Goal: Use online tool/utility: Utilize a website feature to perform a specific function

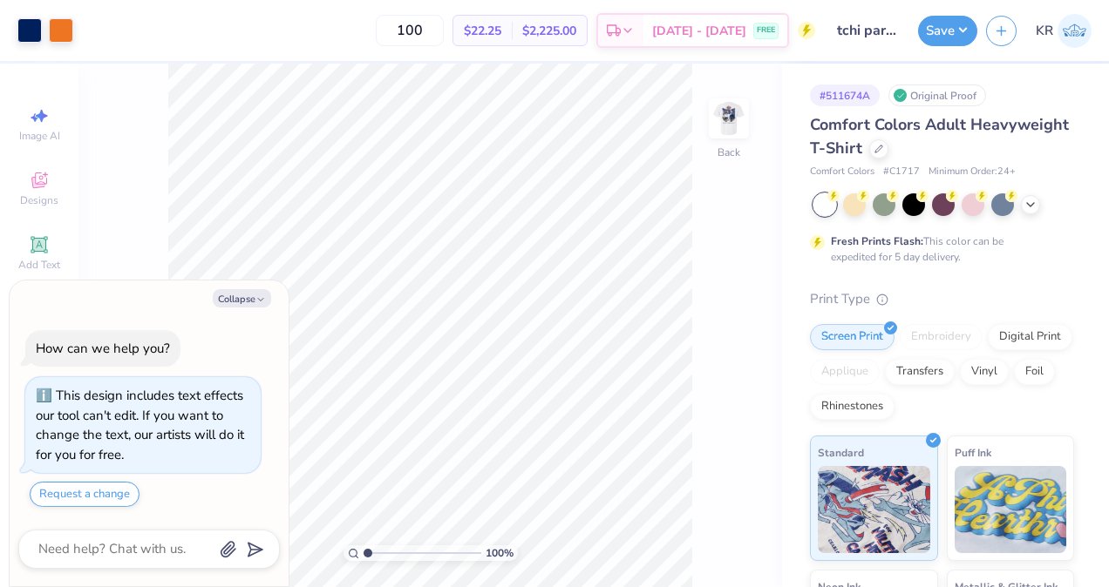
click at [738, 110] on img at bounding box center [728, 118] width 35 height 35
click at [247, 296] on button "Collapse" at bounding box center [242, 298] width 58 height 18
type textarea "x"
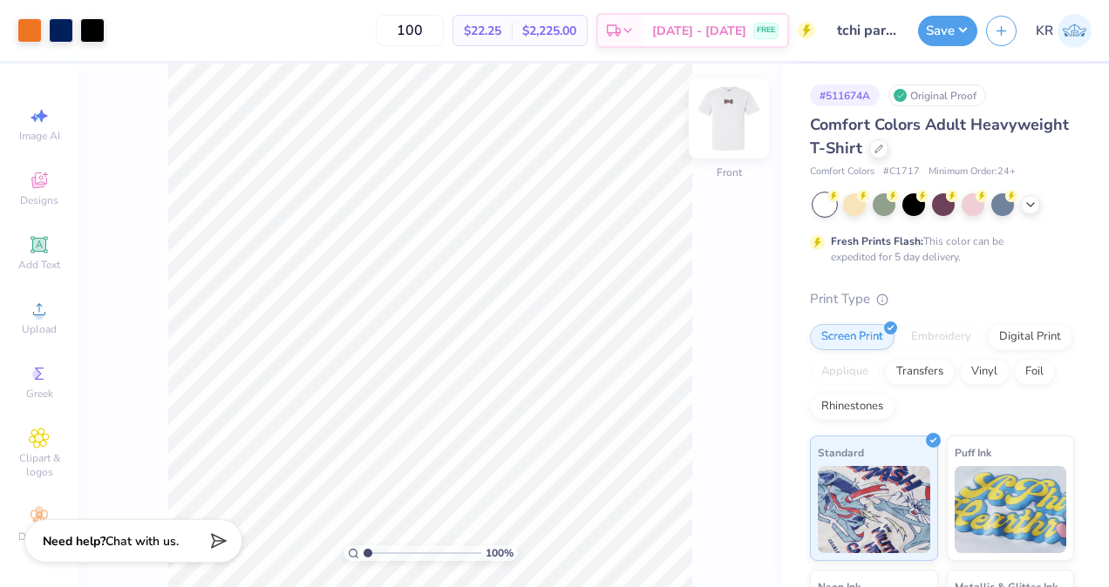
click at [730, 122] on img at bounding box center [729, 119] width 70 height 70
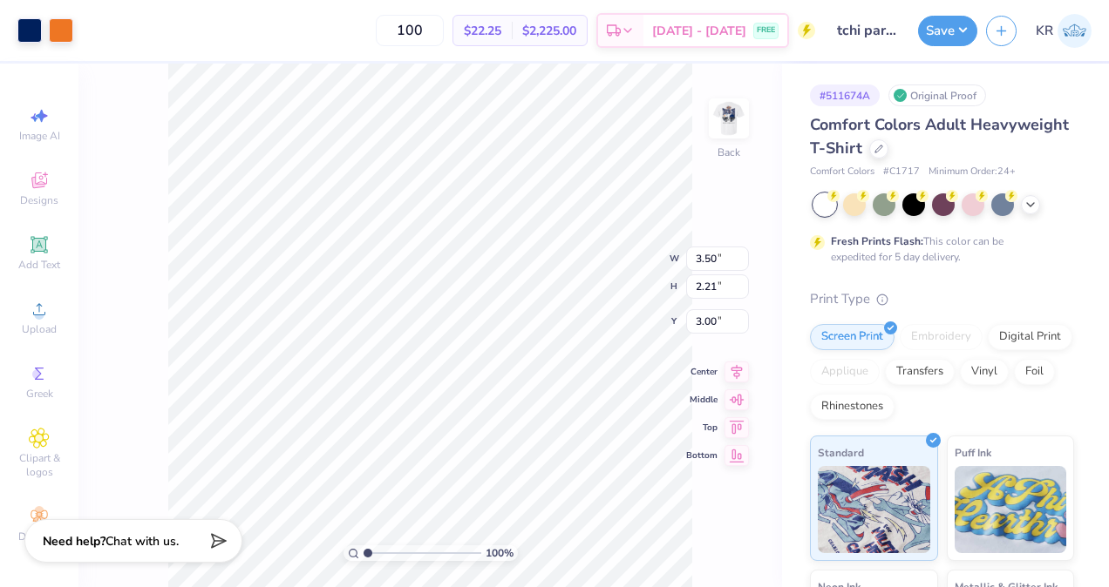
type input "3.40"
type input "3.37"
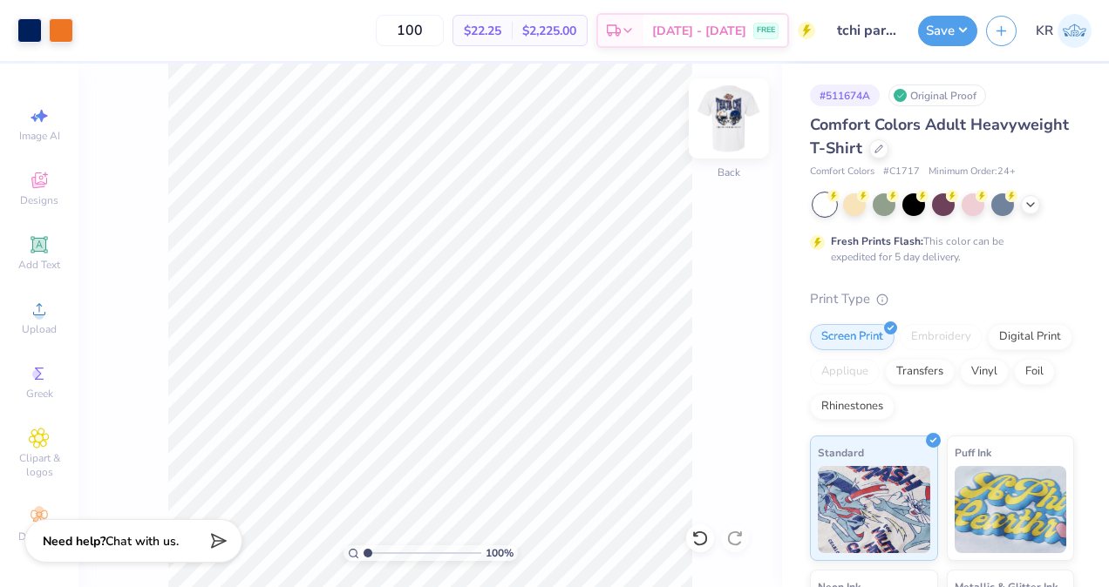
click at [730, 134] on img at bounding box center [729, 119] width 70 height 70
click at [730, 134] on img at bounding box center [728, 118] width 35 height 35
click at [733, 118] on img at bounding box center [729, 119] width 70 height 70
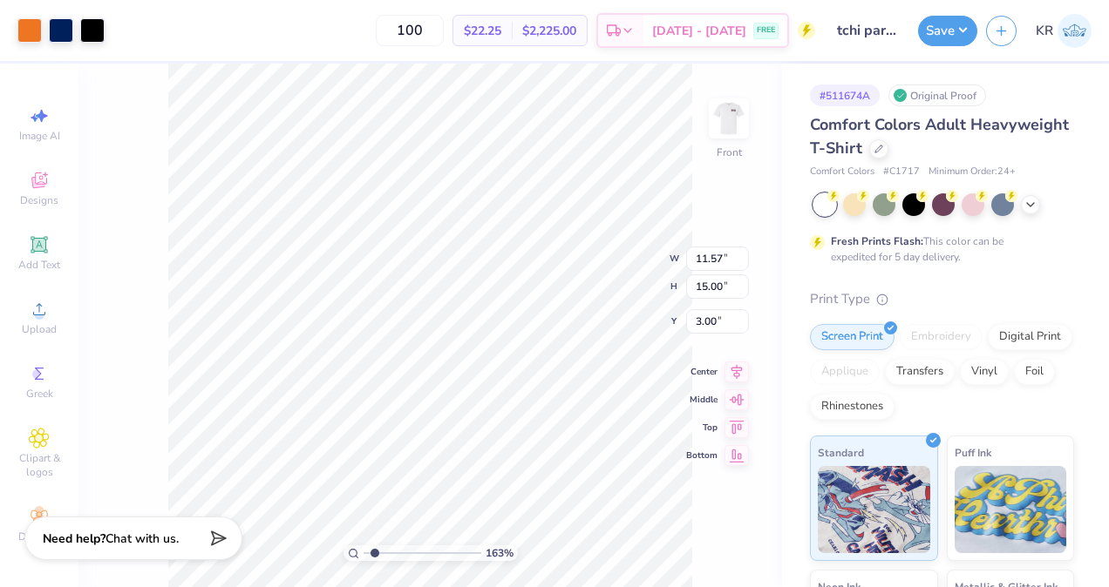
type input "1.628453200168"
type input "1.08"
type input "1.13"
type input "10.73"
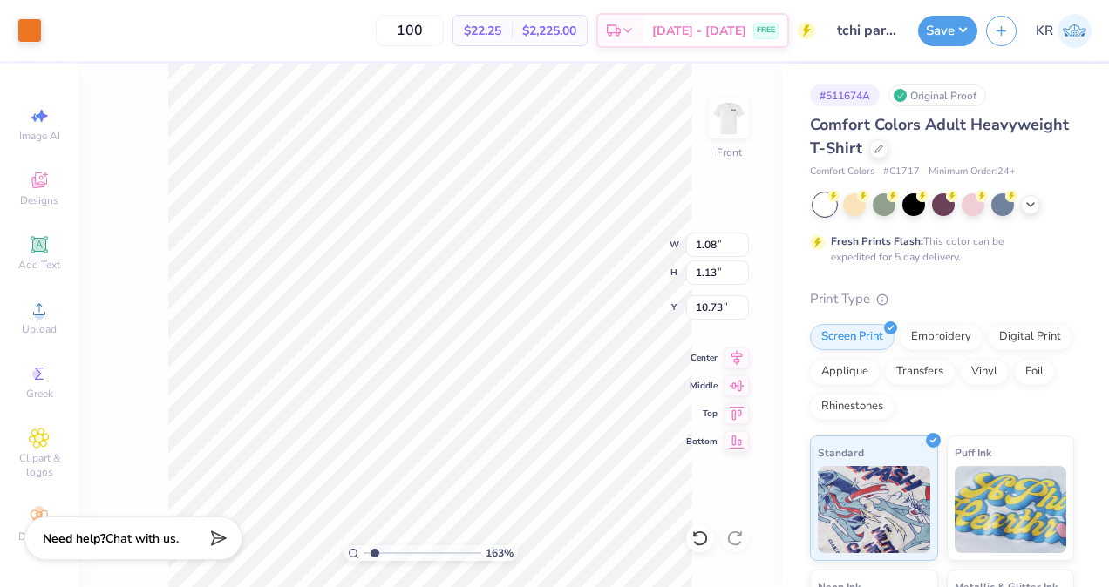
type input "1.628453200168"
type input "5.44"
type input "6.70"
type input "10.25"
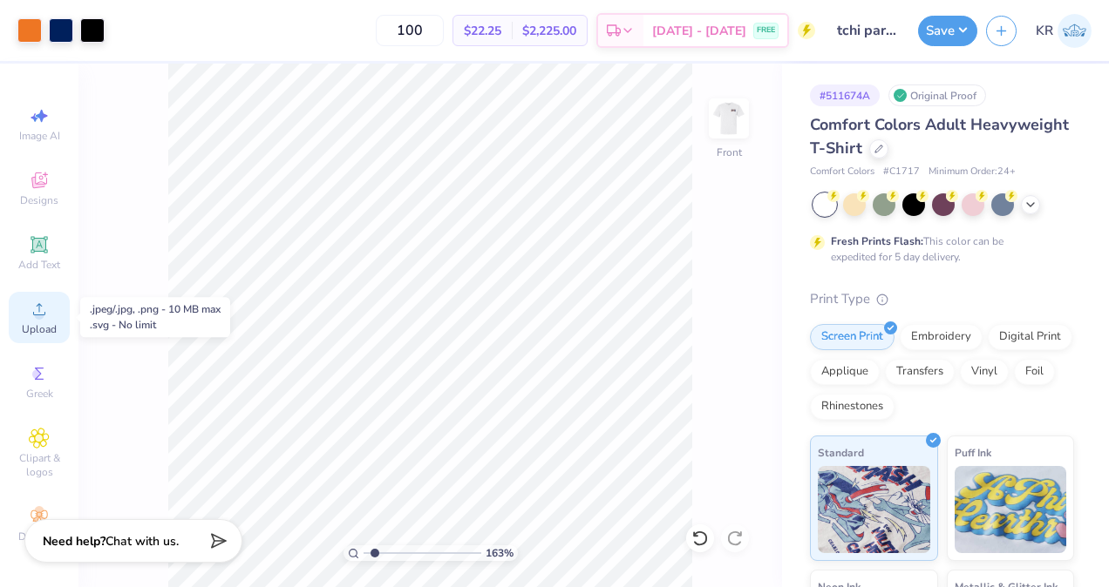
click at [45, 328] on span "Upload" at bounding box center [39, 330] width 35 height 14
type input "1.628453200168"
